Goal: Task Accomplishment & Management: Manage account settings

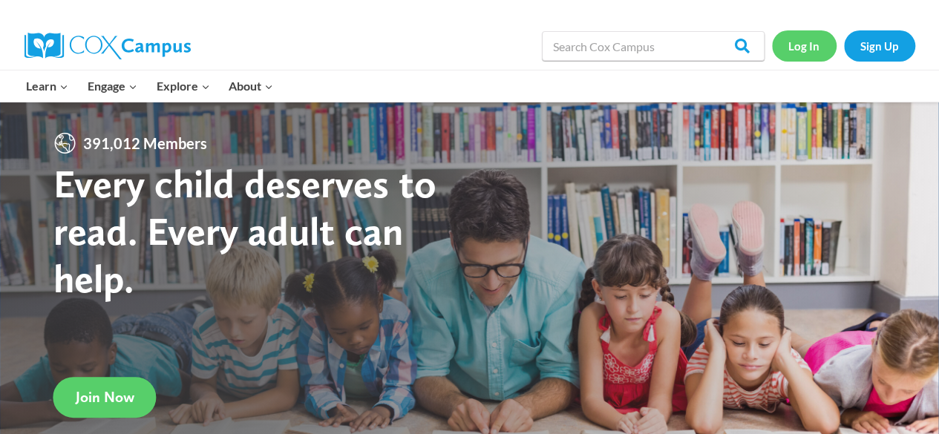
click at [802, 42] on link "Log In" at bounding box center [804, 45] width 65 height 30
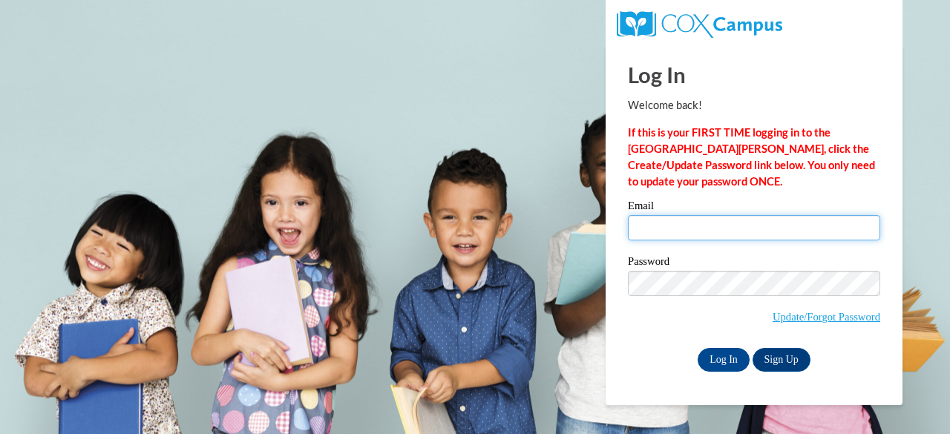
click at [742, 229] on input "Email" at bounding box center [754, 227] width 252 height 25
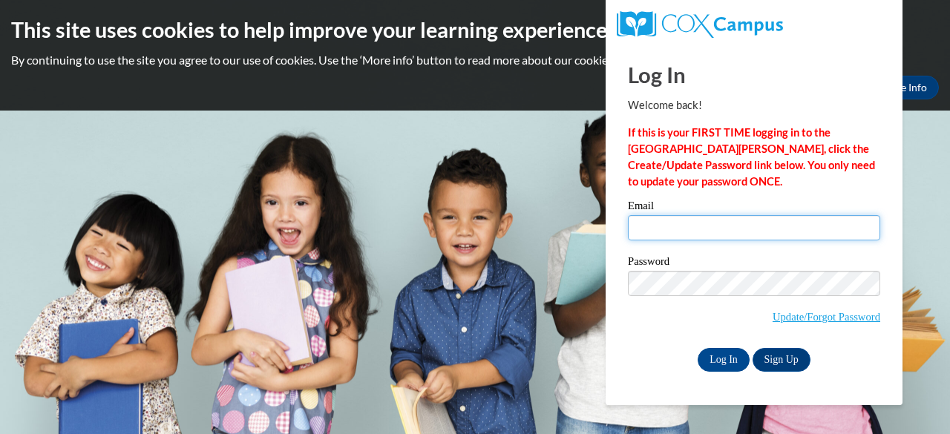
type input "white.kimberly.p@muscogee.k12.ga.us"
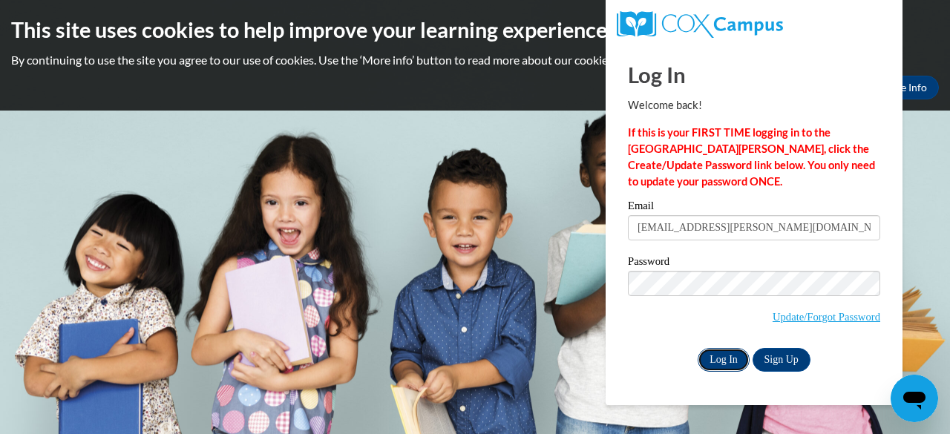
click at [723, 359] on input "Log In" at bounding box center [724, 360] width 52 height 24
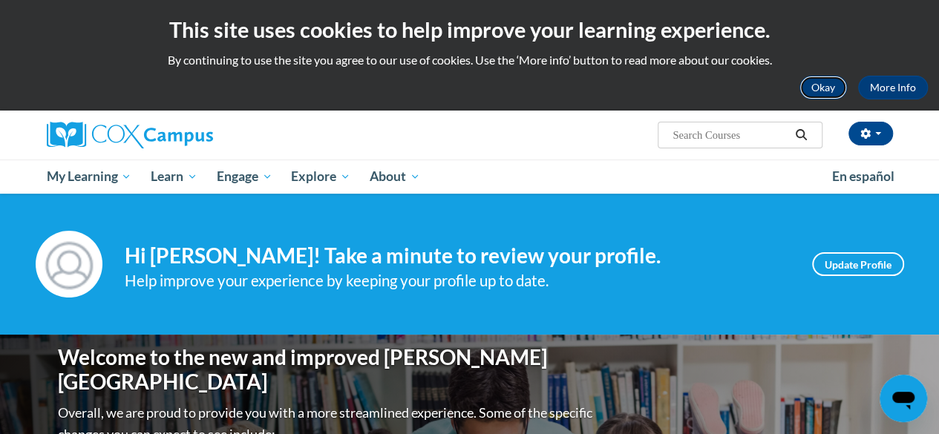
click at [838, 88] on button "Okay" at bounding box center [823, 88] width 48 height 24
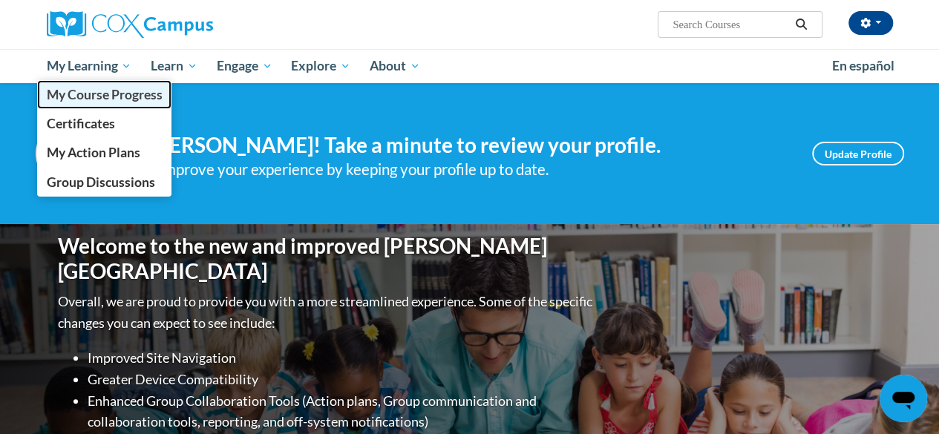
click at [102, 101] on span "My Course Progress" at bounding box center [104, 95] width 116 height 16
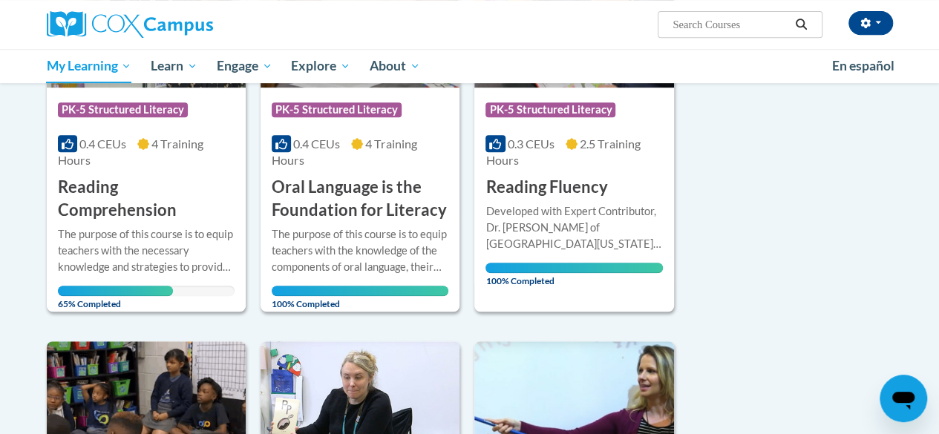
scroll to position [337, 0]
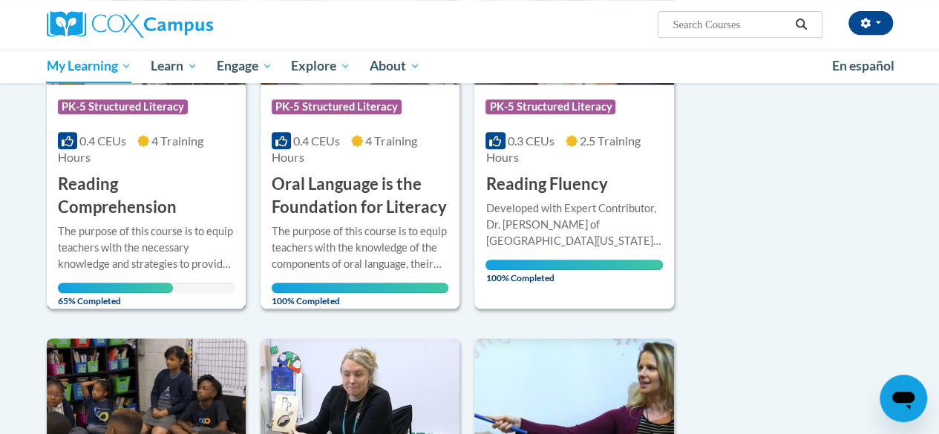
click at [157, 252] on div "The purpose of this course is to equip teachers with the necessary knowledge an…" at bounding box center [146, 247] width 177 height 49
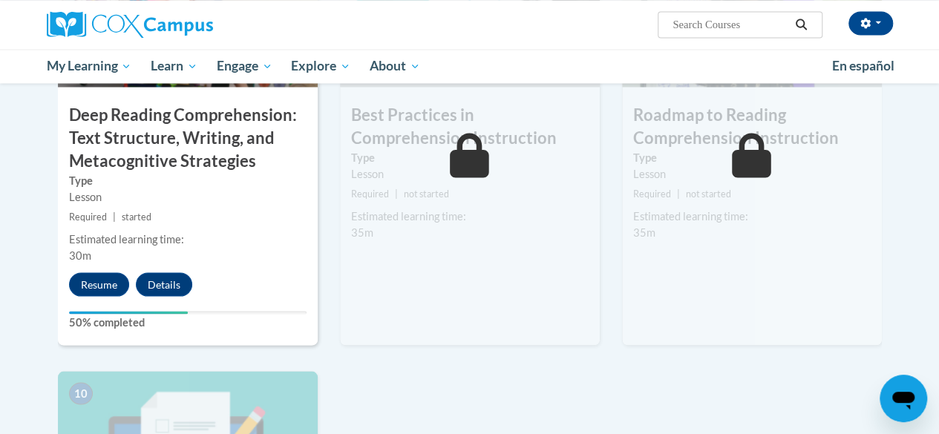
scroll to position [1297, 0]
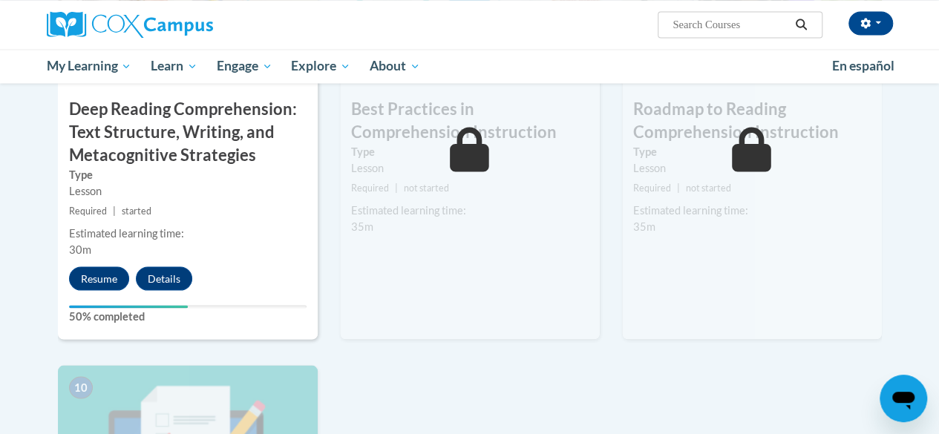
click at [203, 254] on div "Estimated learning time: 30m" at bounding box center [188, 241] width 260 height 33
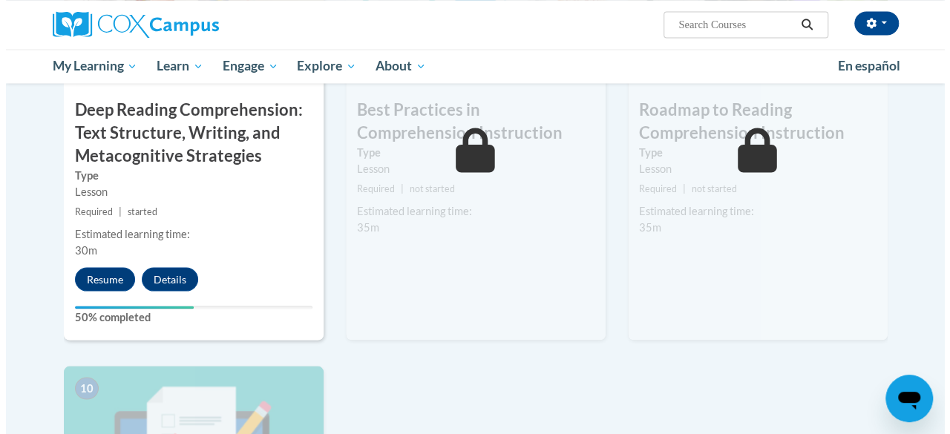
scroll to position [1295, 0]
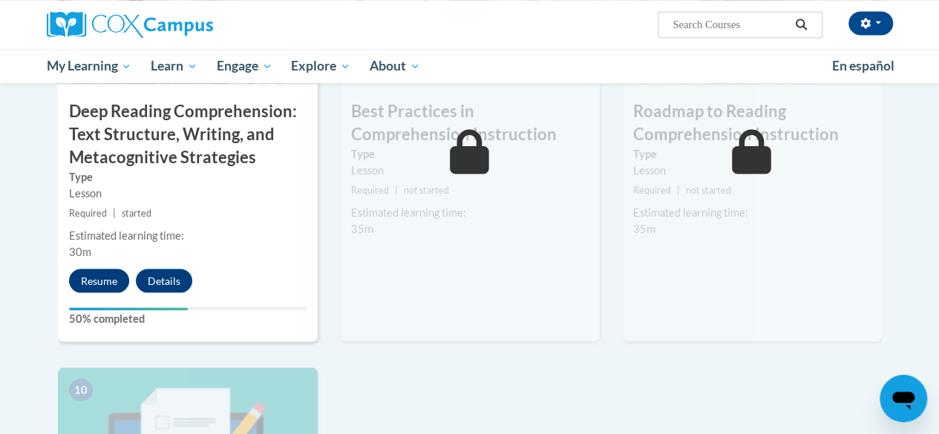
click at [115, 290] on button "Resume" at bounding box center [99, 281] width 60 height 24
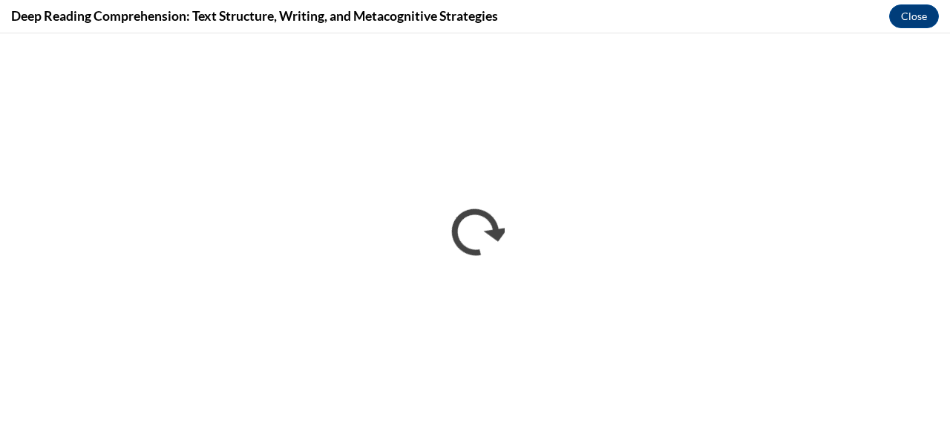
scroll to position [0, 0]
